Goal: Check status: Check status

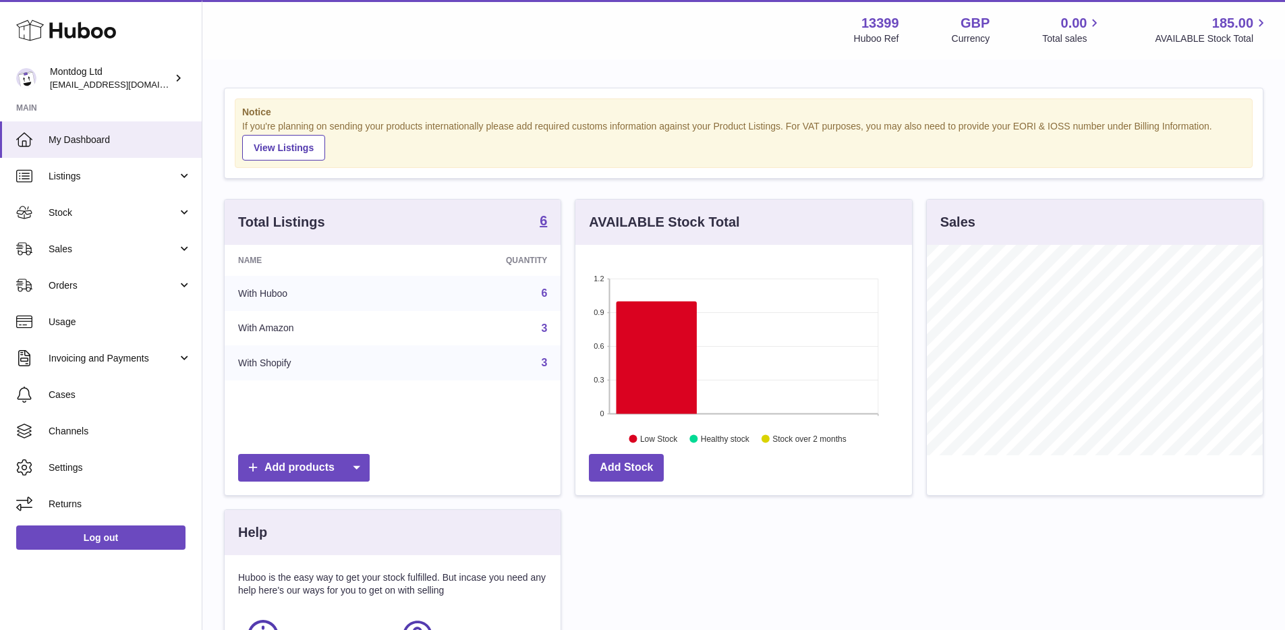
scroll to position [210, 337]
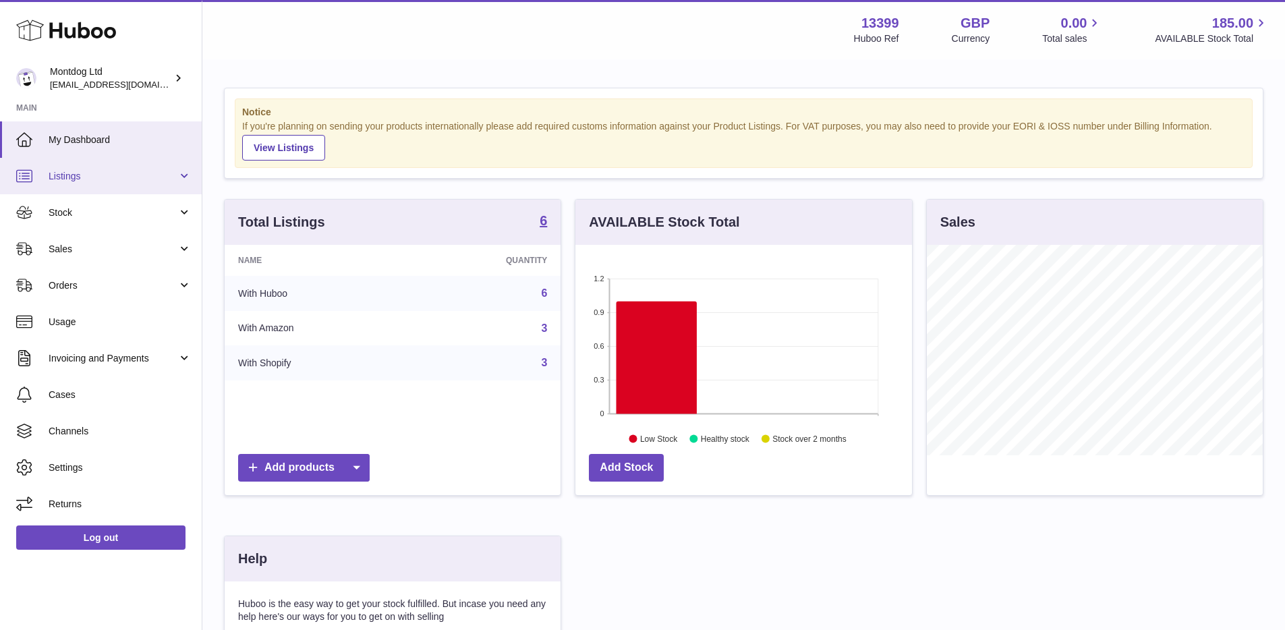
click at [123, 165] on link "Listings" at bounding box center [101, 176] width 202 height 36
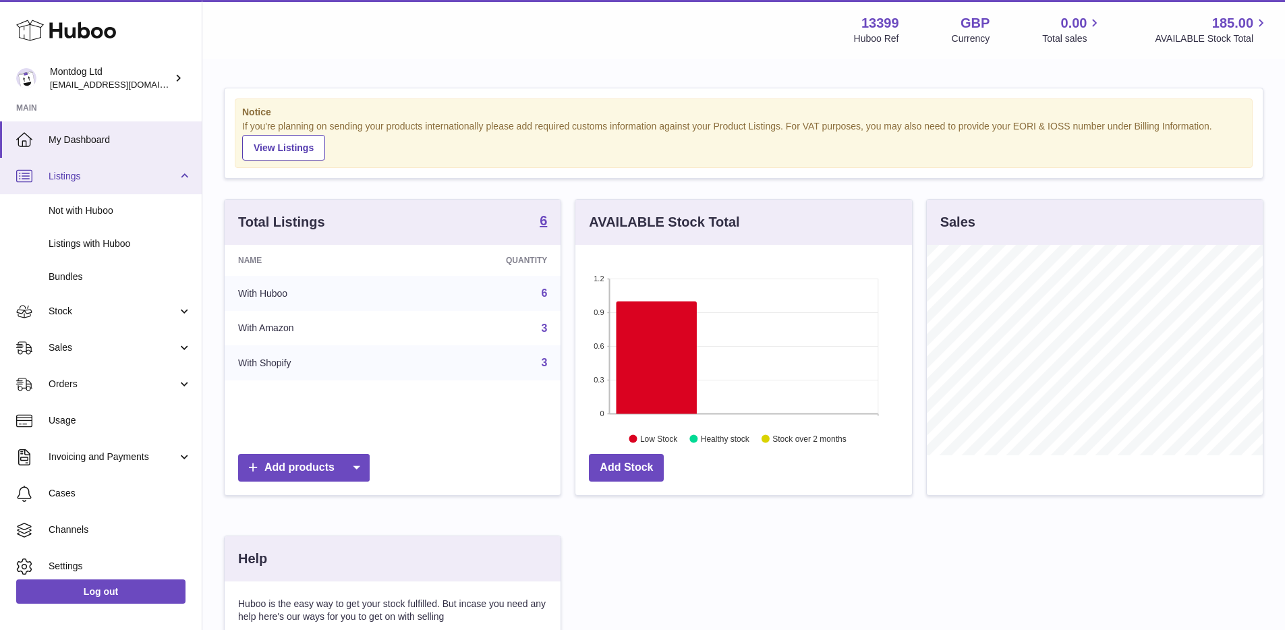
click at [153, 168] on link "Listings" at bounding box center [101, 176] width 202 height 36
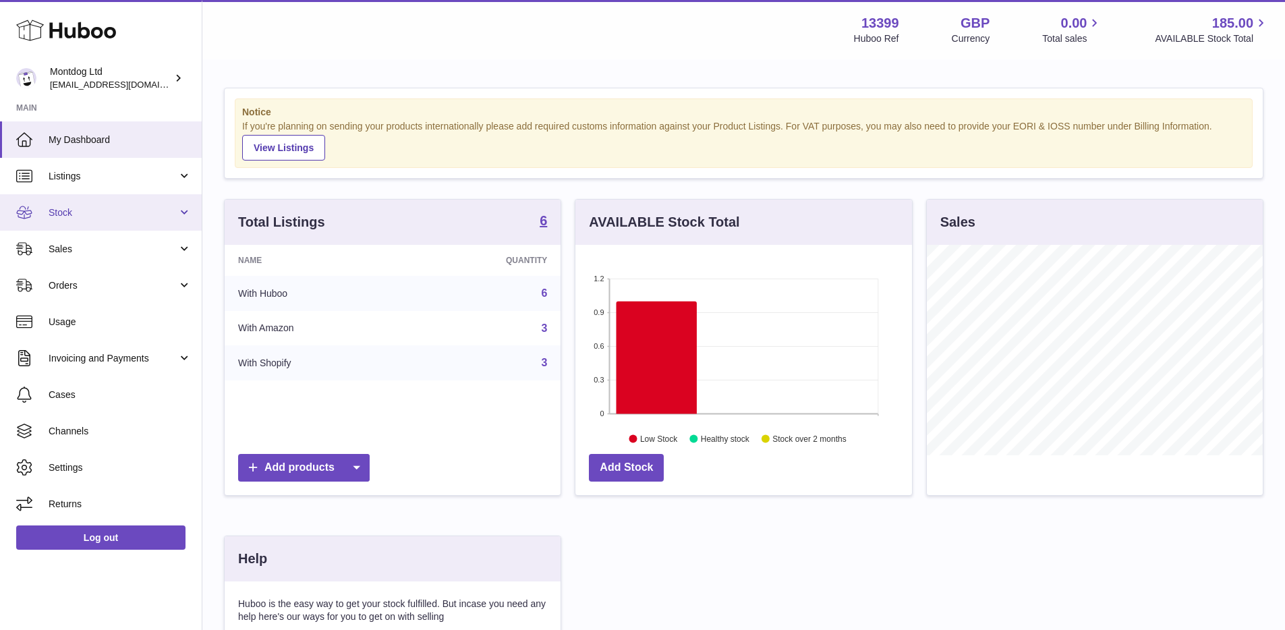
click at [155, 206] on span "Stock" at bounding box center [113, 212] width 129 height 13
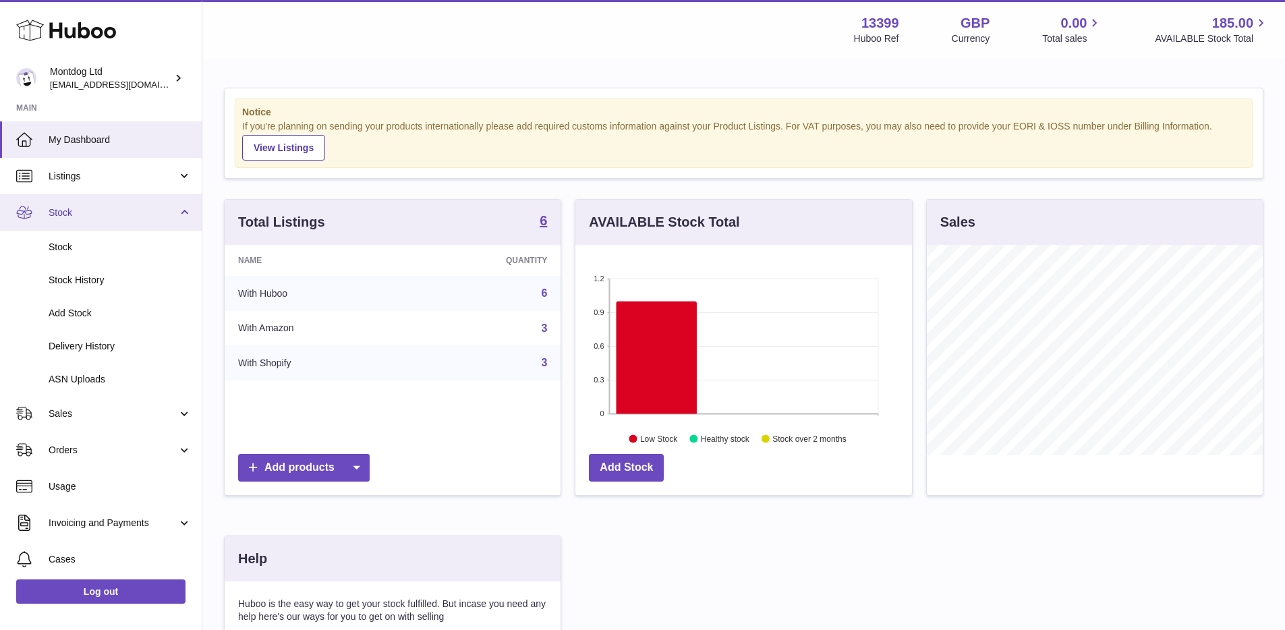
click at [155, 206] on span "Stock" at bounding box center [113, 212] width 129 height 13
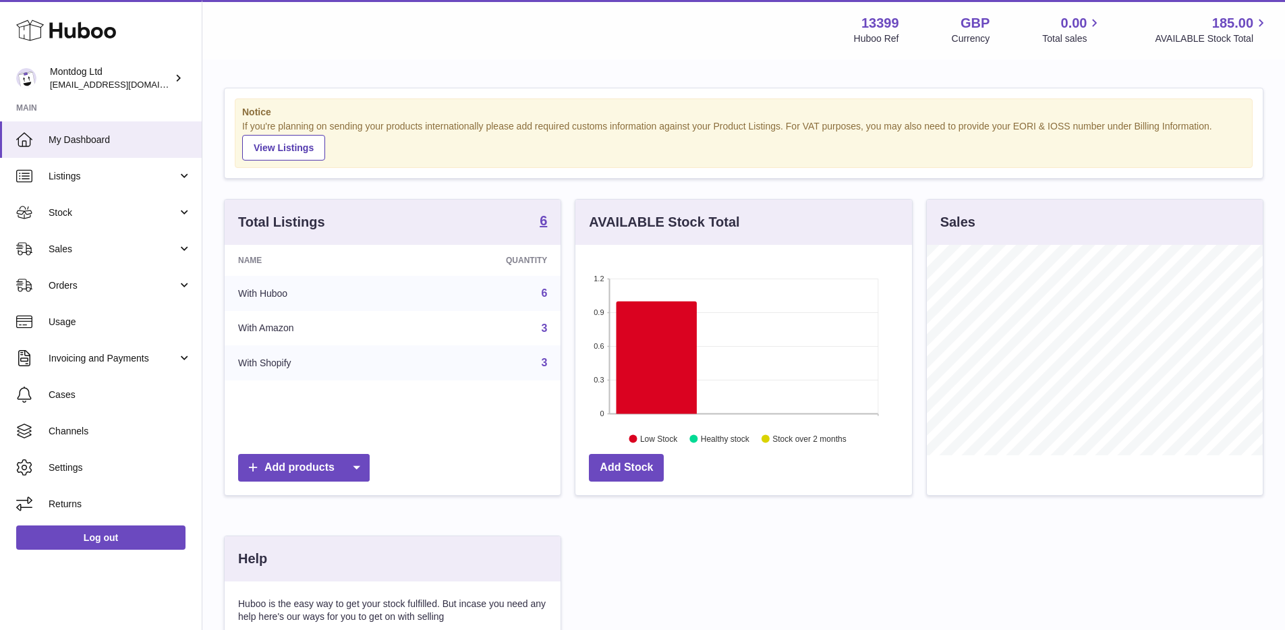
click at [302, 49] on div "Menu Huboo 13399 Huboo Ref GBP Currency 0.00 Total sales 185.00 AVAILABLE Stock…" at bounding box center [743, 29] width 1083 height 59
click at [137, 253] on span "Sales" at bounding box center [113, 249] width 129 height 13
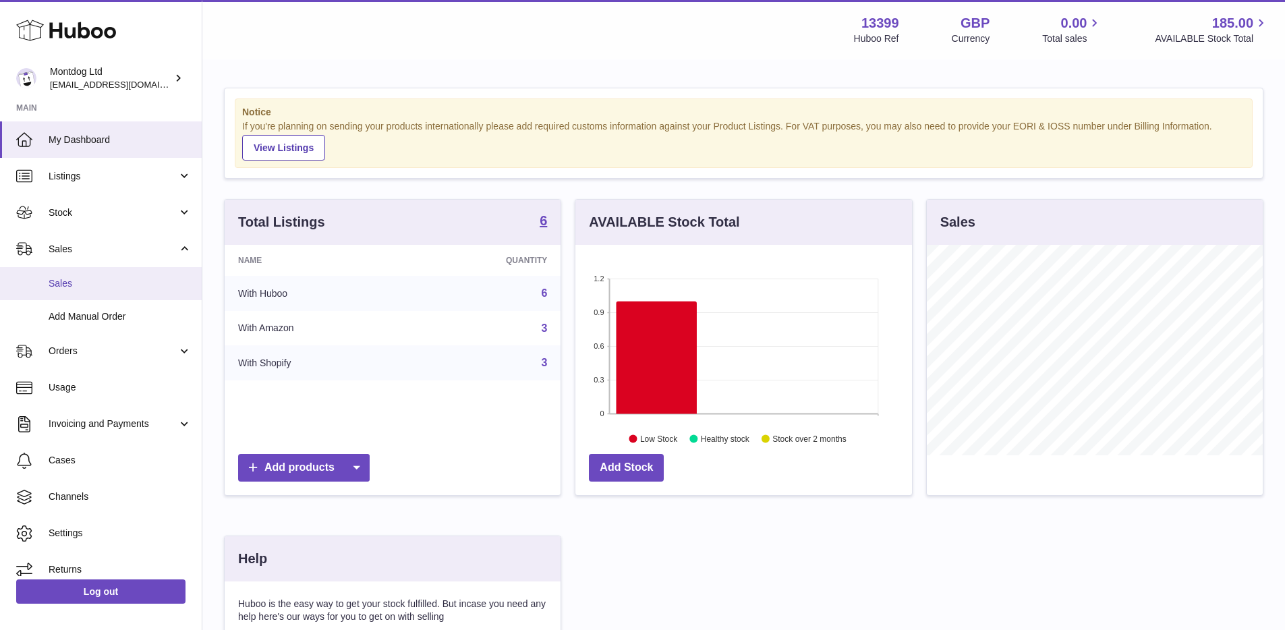
click at [134, 279] on span "Sales" at bounding box center [120, 283] width 143 height 13
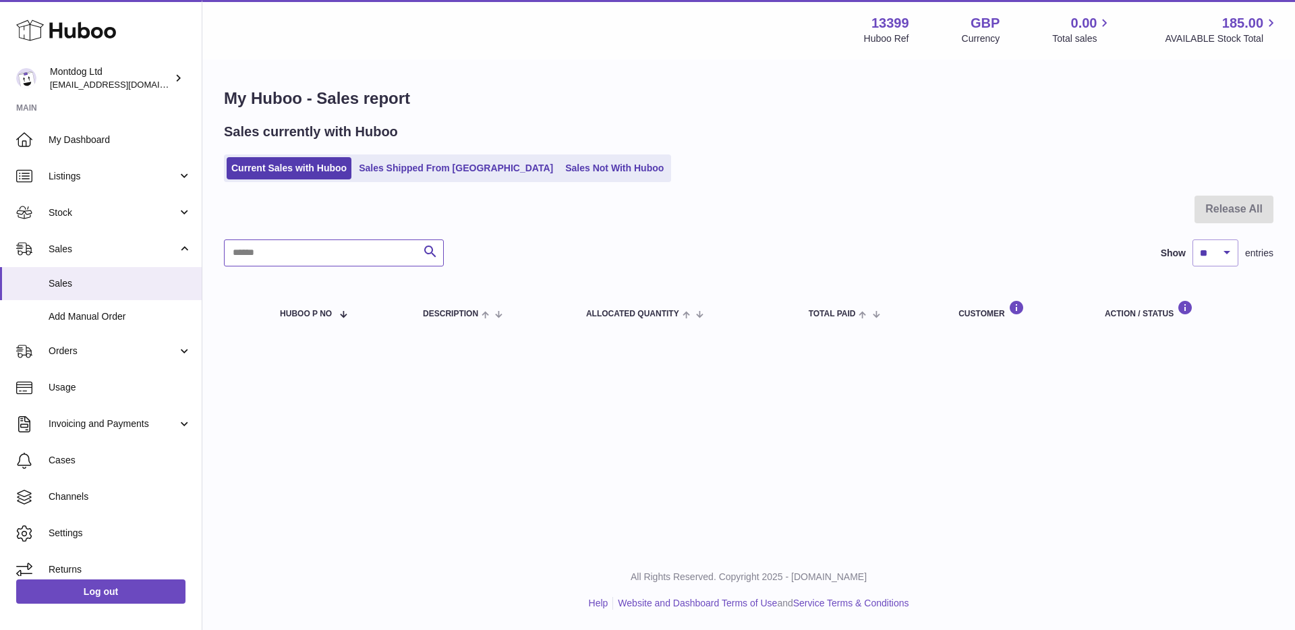
click at [329, 256] on input "text" at bounding box center [334, 252] width 220 height 27
type input "**********"
click at [445, 183] on div "**********" at bounding box center [748, 213] width 1093 height 305
click at [438, 170] on link "Sales Shipped From Huboo" at bounding box center [456, 168] width 204 height 22
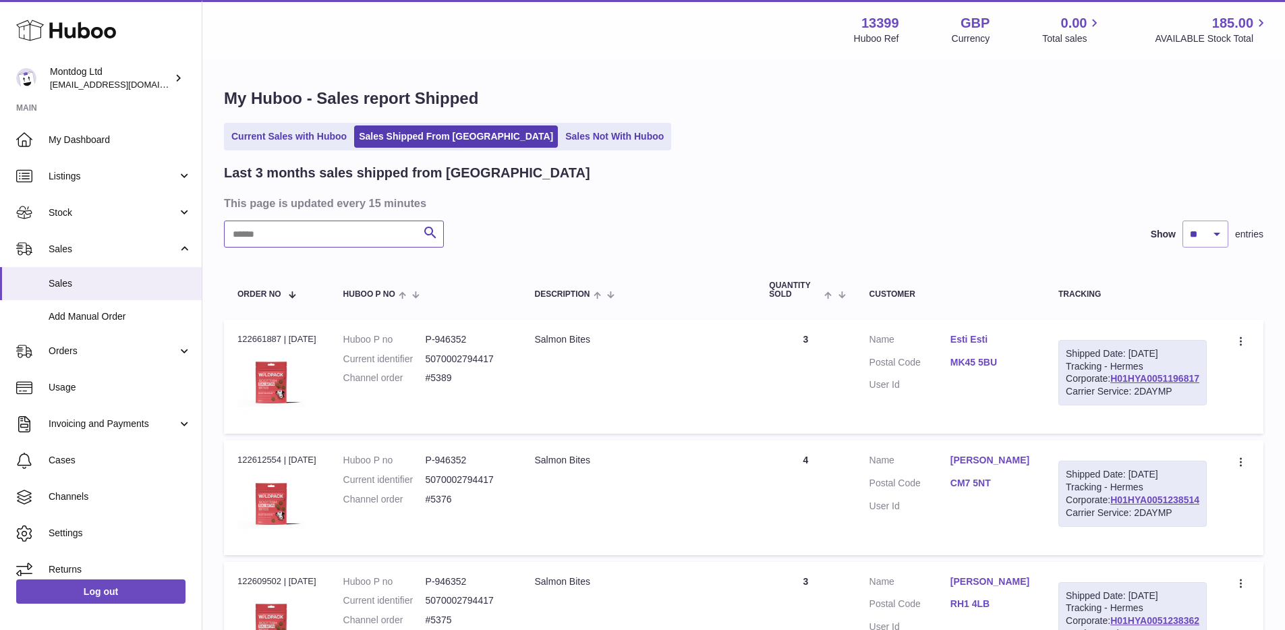
click at [331, 247] on input "text" at bounding box center [334, 234] width 220 height 27
type input "****"
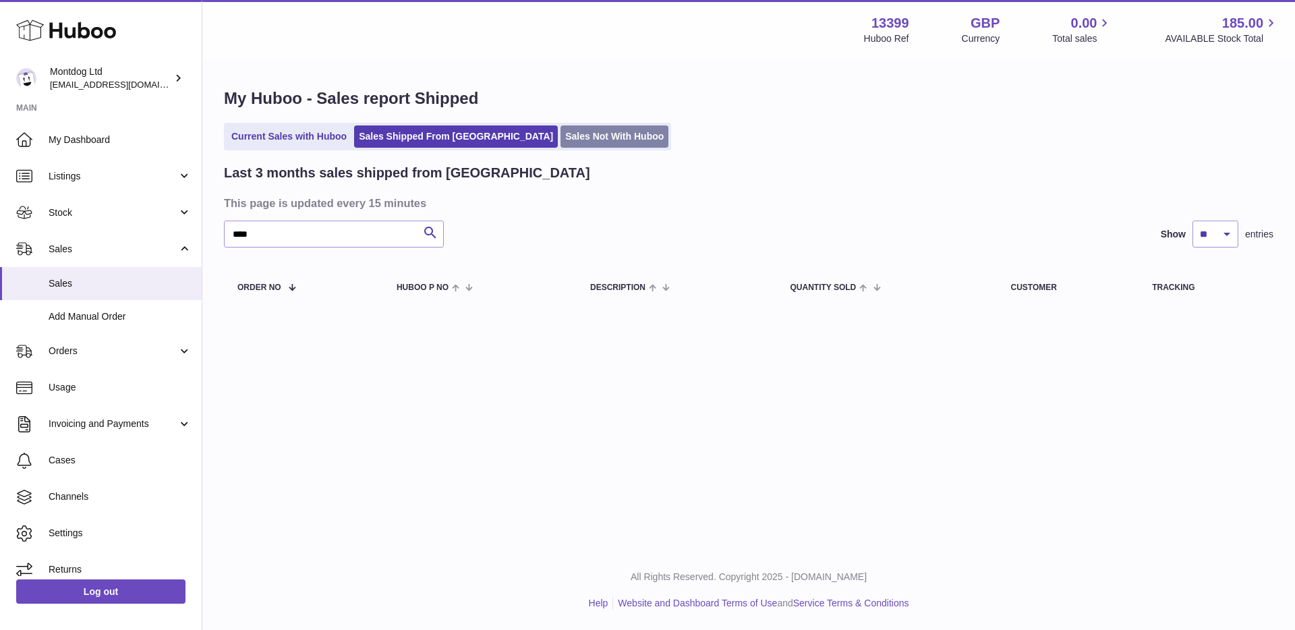
click at [561, 145] on link "Sales Not With Huboo" at bounding box center [615, 136] width 108 height 22
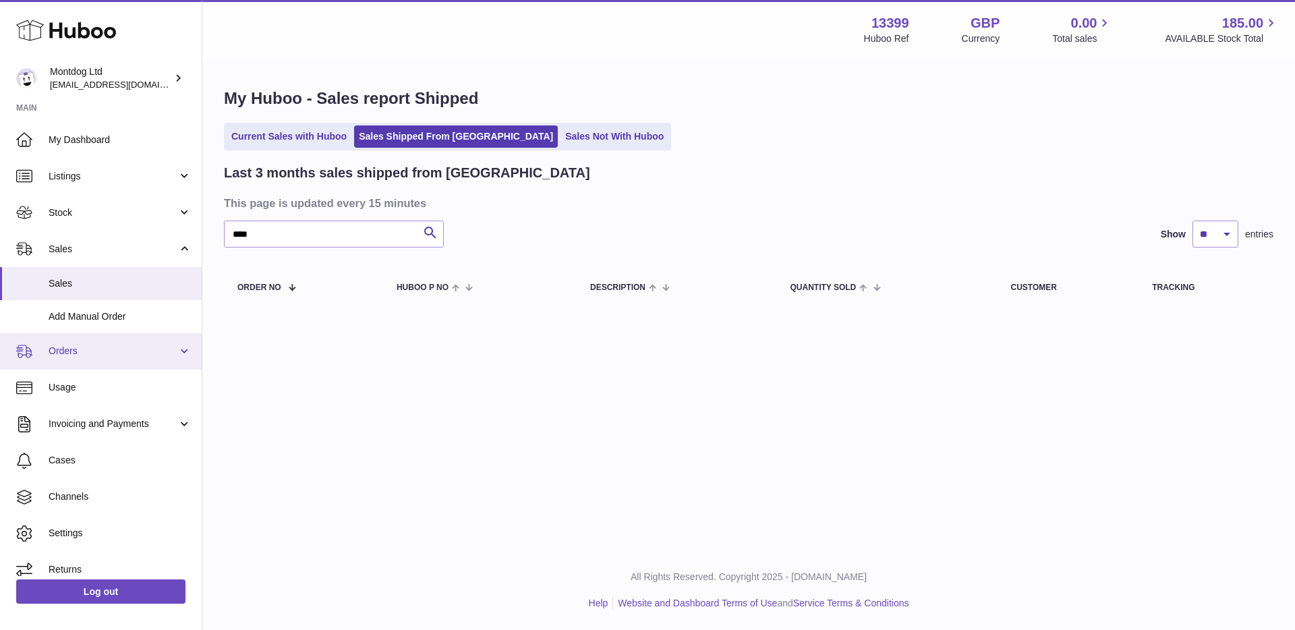
click at [128, 349] on span "Orders" at bounding box center [113, 351] width 129 height 13
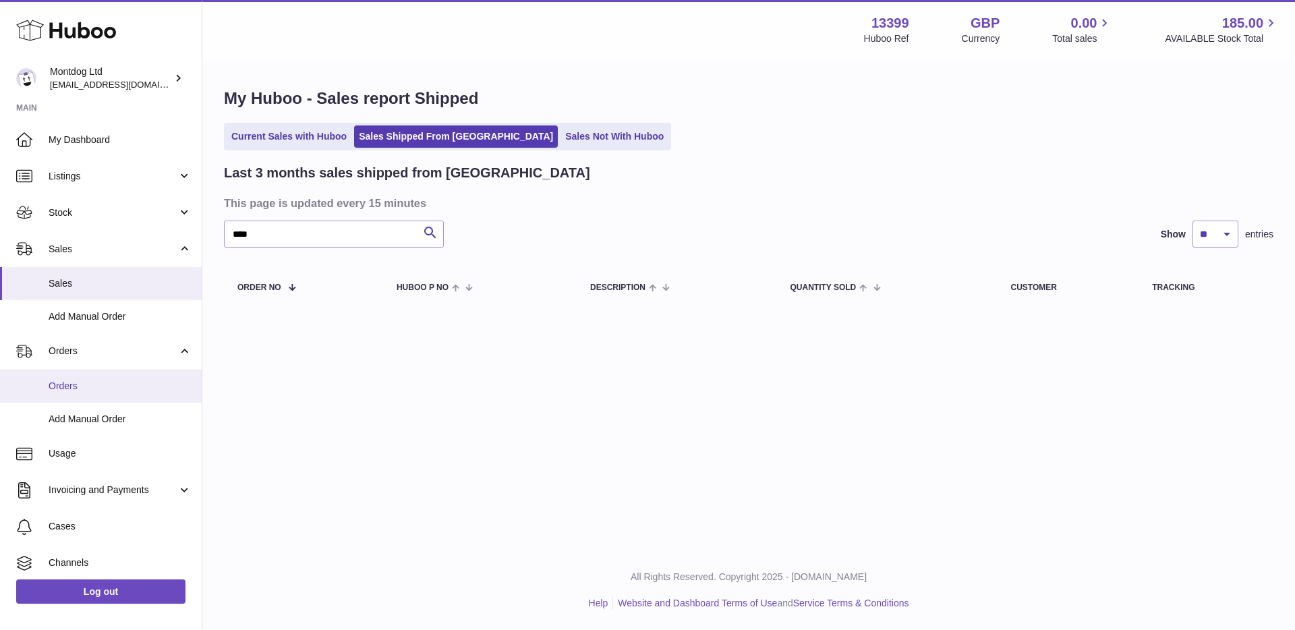
click at [119, 391] on span "Orders" at bounding box center [120, 386] width 143 height 13
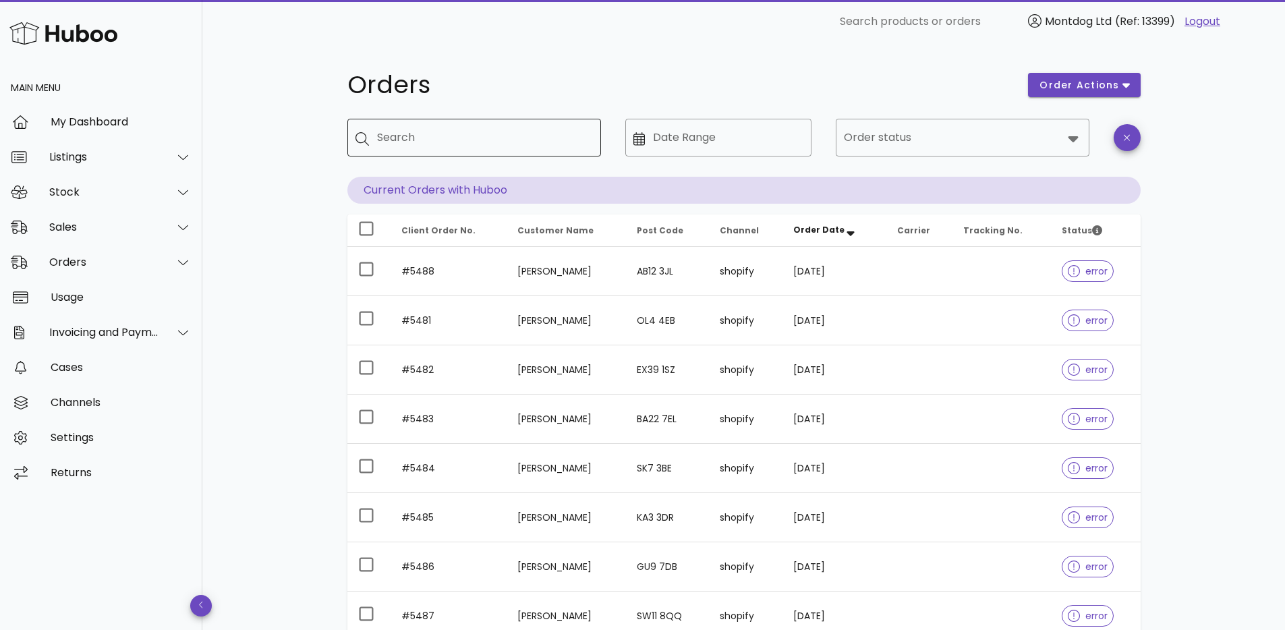
click at [508, 138] on input "Search" at bounding box center [483, 138] width 213 height 22
type input "****"
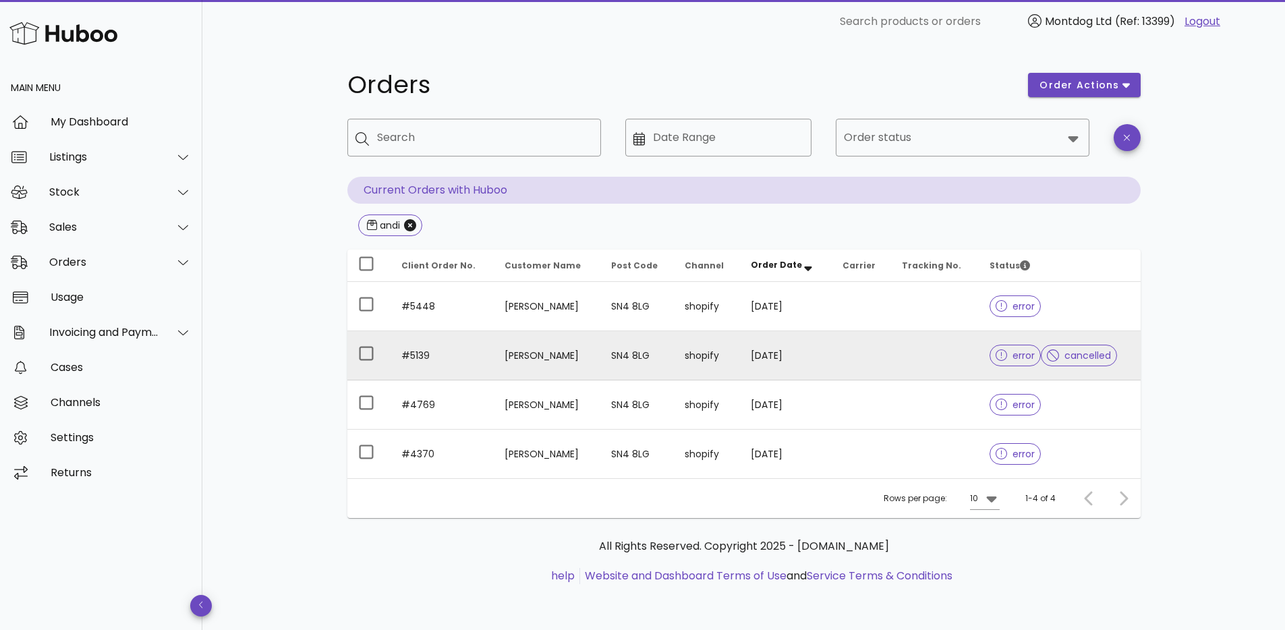
click at [1010, 357] on span "error" at bounding box center [1016, 355] width 40 height 9
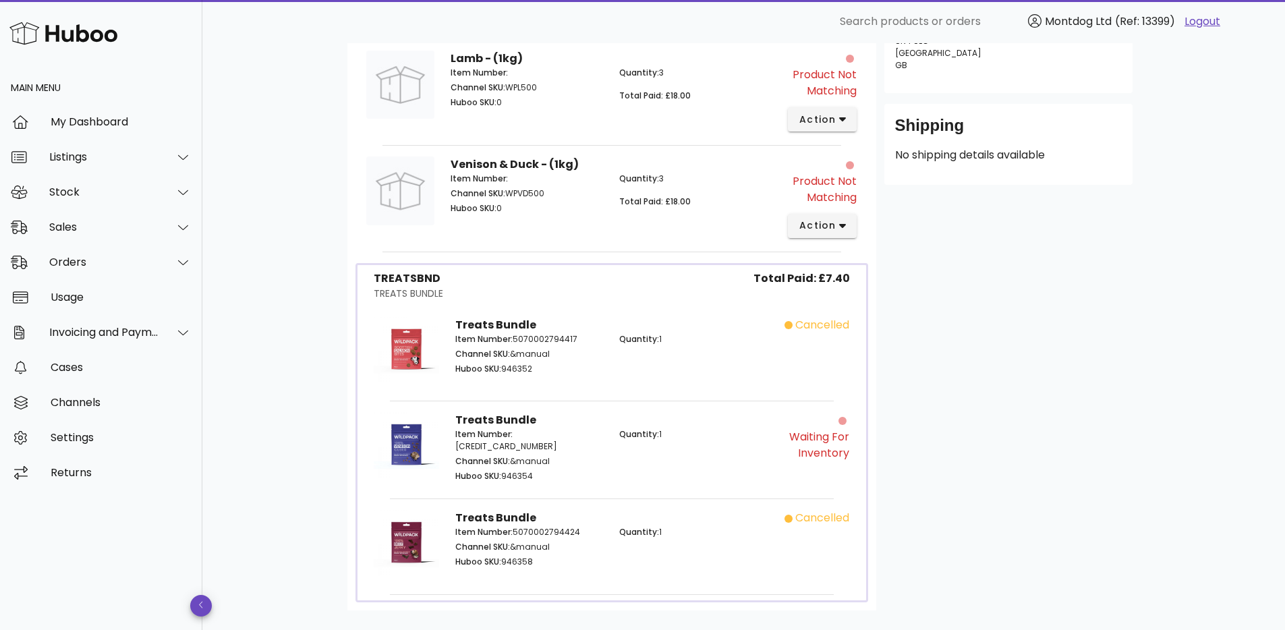
scroll to position [437, 0]
